Goal: Communication & Community: Answer question/provide support

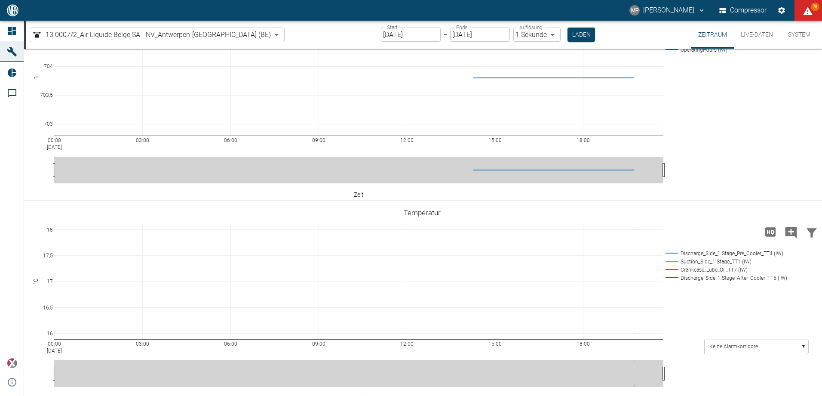
scroll to position [49, 0]
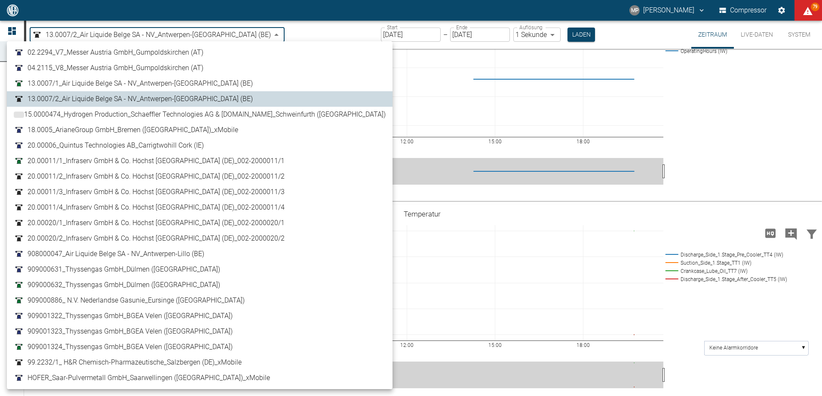
click at [224, 31] on body "MP Marc Philipps Compressor 79 Dashboard Maschinen Reports Kommentare powered b…" at bounding box center [411, 198] width 822 height 396
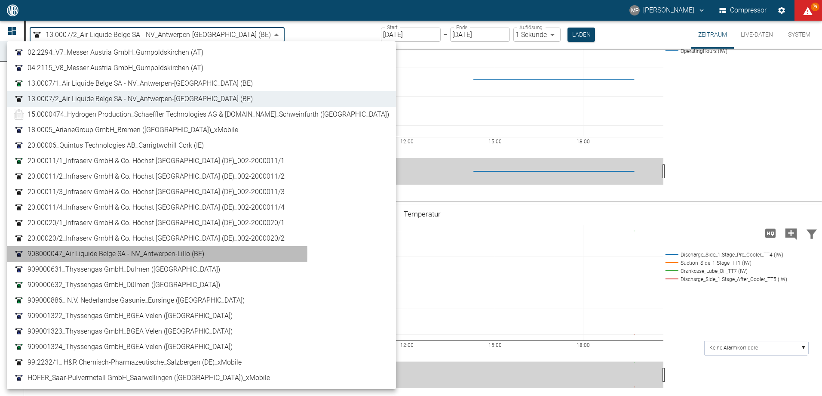
click at [98, 253] on span "908000047_Air Liquide Belge SA - NV_Antwerpen-Lillo (BE)" at bounding box center [116, 254] width 177 height 10
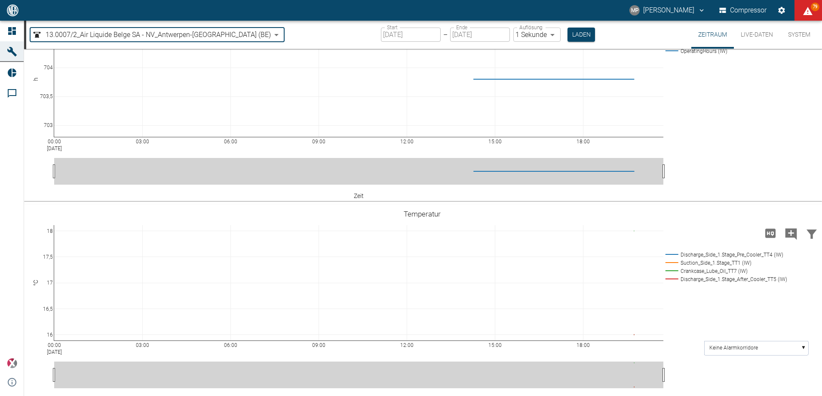
type input "53812aab-fb54-4a57-a574-01c3305aa274"
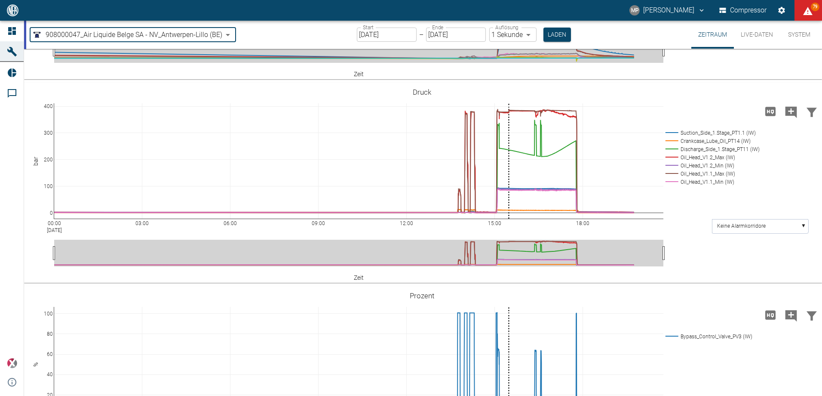
scroll to position [738, 0]
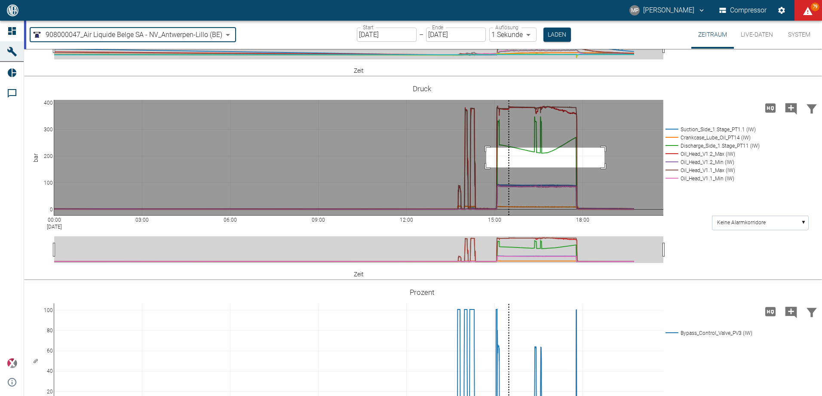
drag, startPoint x: 486, startPoint y: 193, endPoint x: 605, endPoint y: 213, distance: 119.9
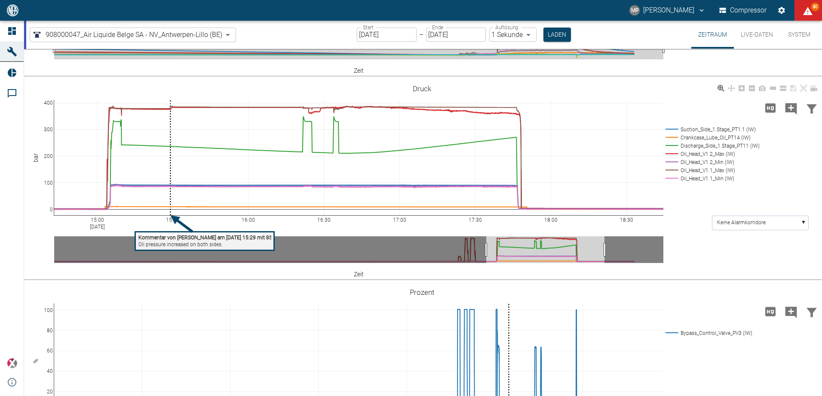
click at [176, 247] on tspan "Oil pressure increased on both sides." at bounding box center [180, 244] width 84 height 6
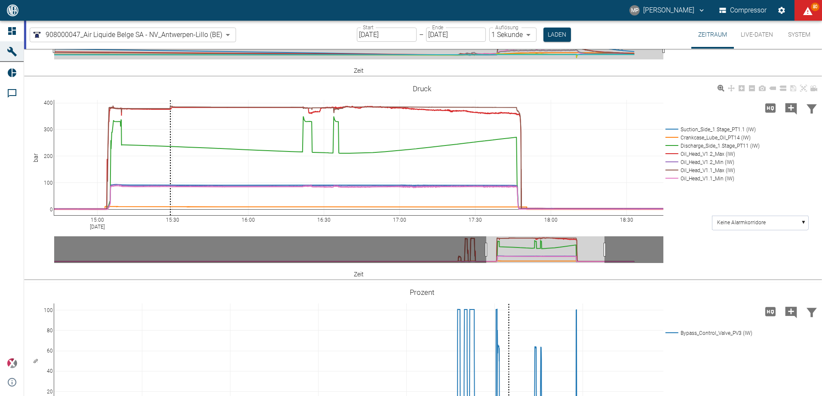
drag, startPoint x: 424, startPoint y: 201, endPoint x: 279, endPoint y: 195, distance: 145.5
click at [786, 114] on icon "Kommentar hinzufügen" at bounding box center [792, 109] width 12 height 12
click at [734, 114] on button "Weiter" at bounding box center [747, 107] width 26 height 13
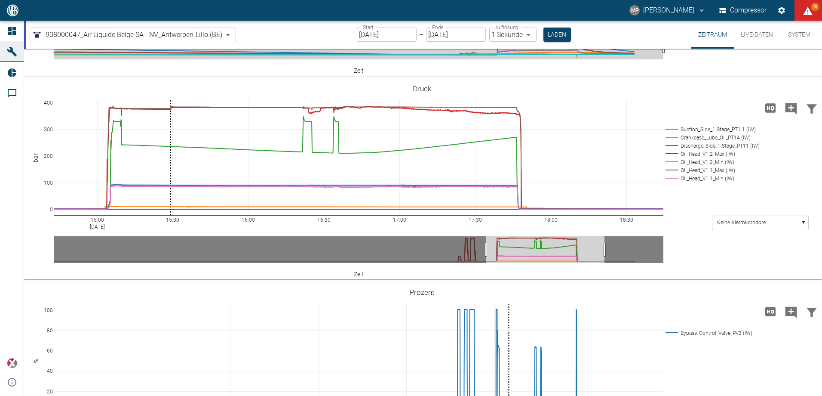
paste textarea "Oil pressure increased on both sides."
type textarea "Oil pressure increased on head V1.2."
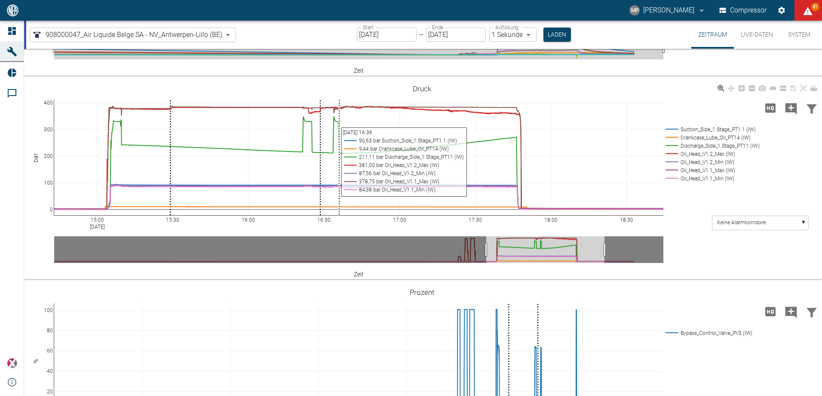
drag, startPoint x: 339, startPoint y: 173, endPoint x: 351, endPoint y: 176, distance: 12.4
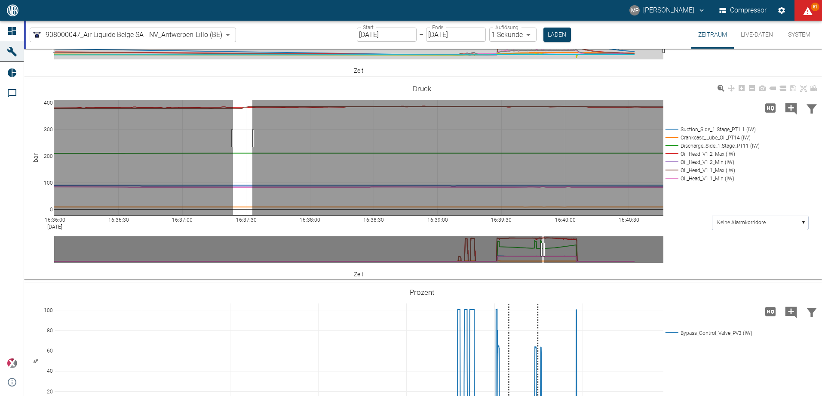
drag, startPoint x: 233, startPoint y: 184, endPoint x: 252, endPoint y: 189, distance: 19.5
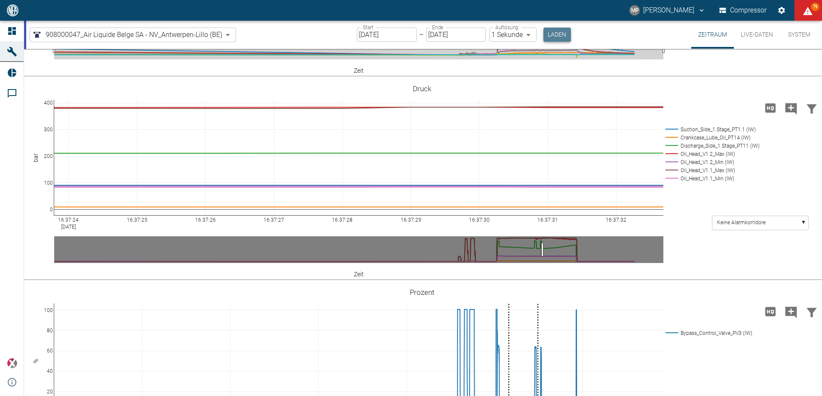
click at [559, 39] on button "Laden" at bounding box center [558, 35] width 28 height 14
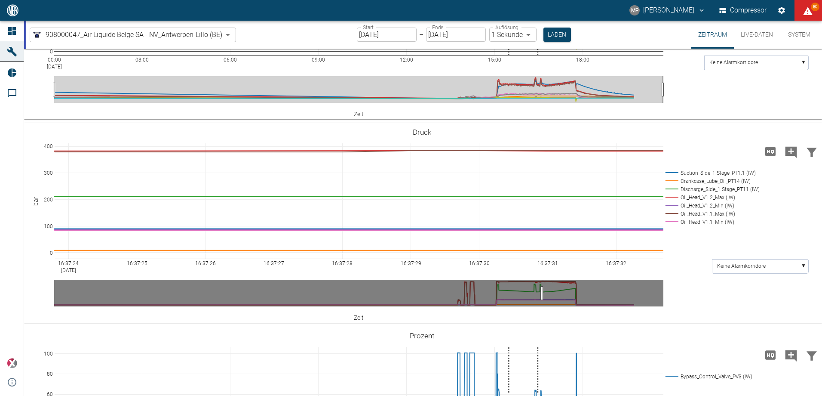
scroll to position [715, 0]
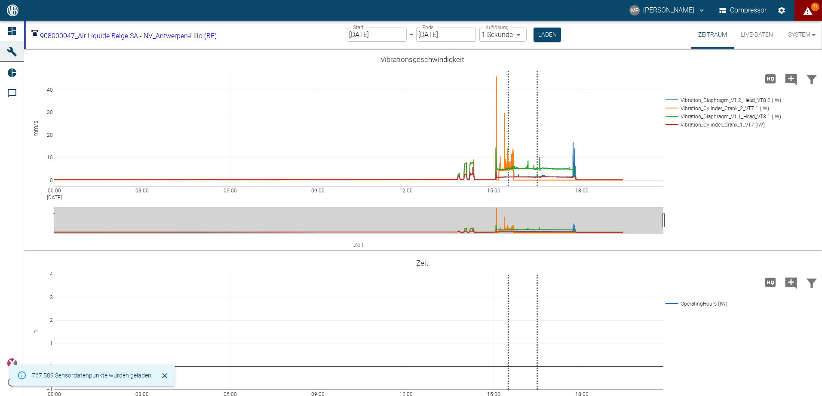
click at [801, 9] on button "77" at bounding box center [809, 10] width 28 height 21
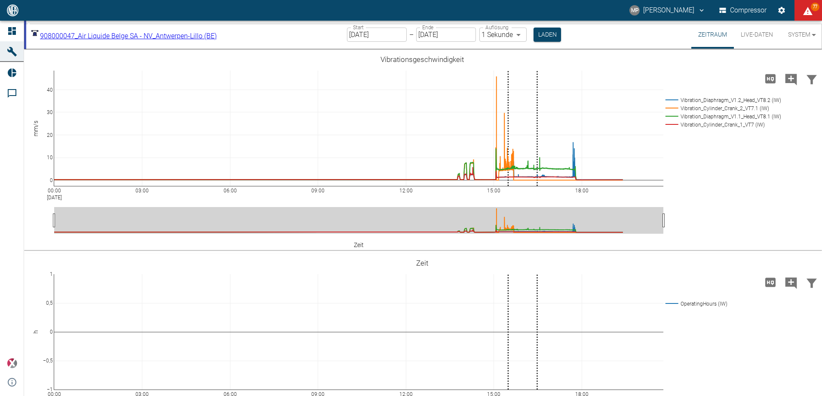
drag, startPoint x: 816, startPoint y: 36, endPoint x: 817, endPoint y: 71, distance: 34.8
click at [817, 395] on div at bounding box center [411, 402] width 822 height 0
click at [808, 5] on span "77" at bounding box center [808, 10] width 11 height 12
click at [366, 395] on div at bounding box center [411, 402] width 822 height 0
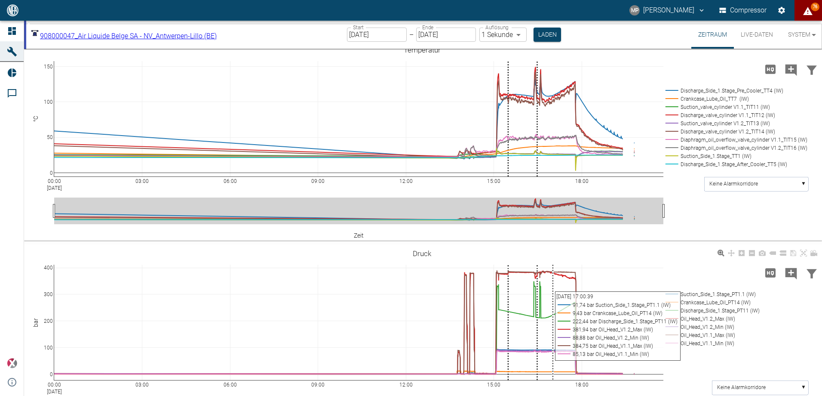
scroll to position [625, 0]
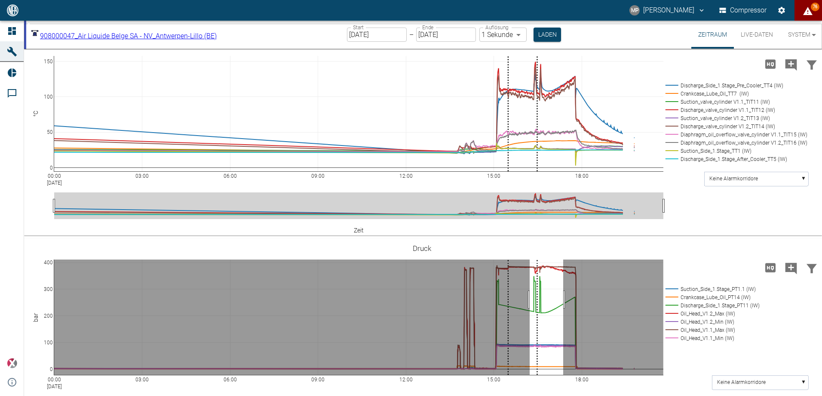
drag, startPoint x: 530, startPoint y: 299, endPoint x: 563, endPoint y: 295, distance: 33.8
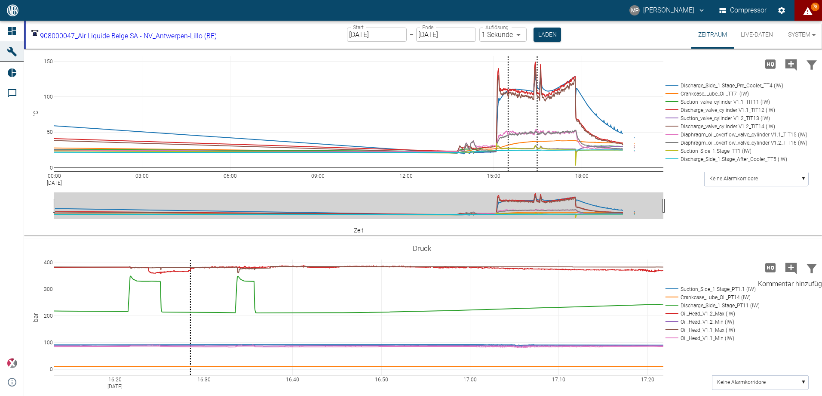
click at [792, 268] on icon "Kommentar hinzufügen" at bounding box center [792, 268] width 12 height 12
click at [734, 262] on button "Weiter" at bounding box center [747, 267] width 26 height 13
paste textarea "Oil pressure increased on both sides."
type textarea "Oil pressure increased on both sides."
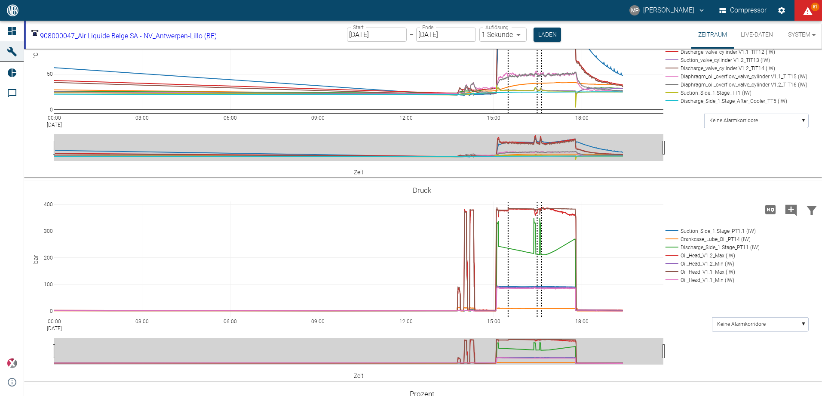
scroll to position [685, 0]
